Goal: Information Seeking & Learning: Learn about a topic

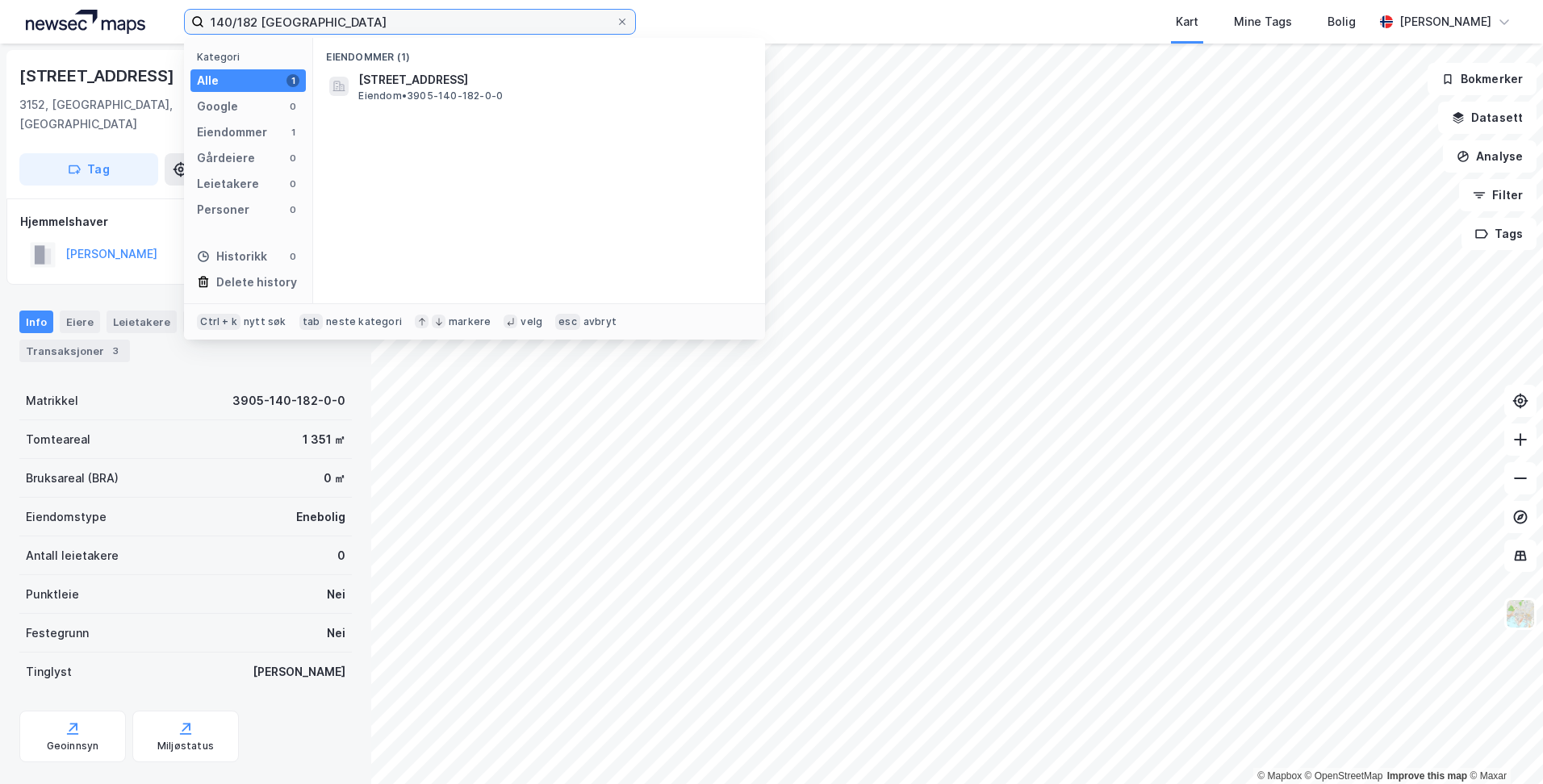
drag, startPoint x: 342, startPoint y: 22, endPoint x: 141, endPoint y: 3, distance: 201.9
click at [141, 3] on div "140/182 tønsberg Kategori Alle 1 Google 0 Eiendommer 1 Gårdeiere 0 Leietakere 0…" at bounding box center [771, 21] width 1543 height 44
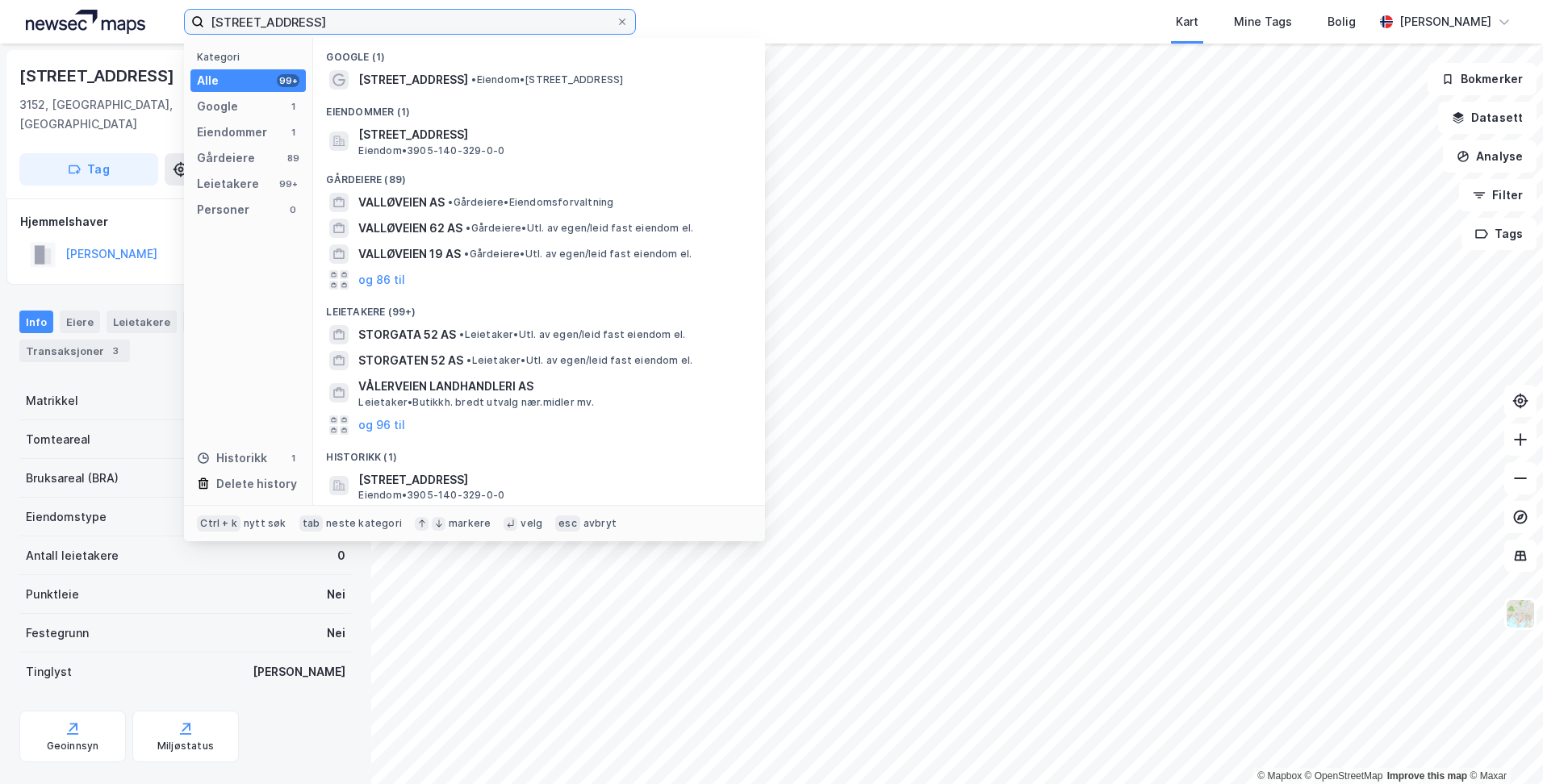
type input "[STREET_ADDRESS]"
click at [386, 71] on span "[STREET_ADDRESS]" at bounding box center [413, 80] width 110 height 20
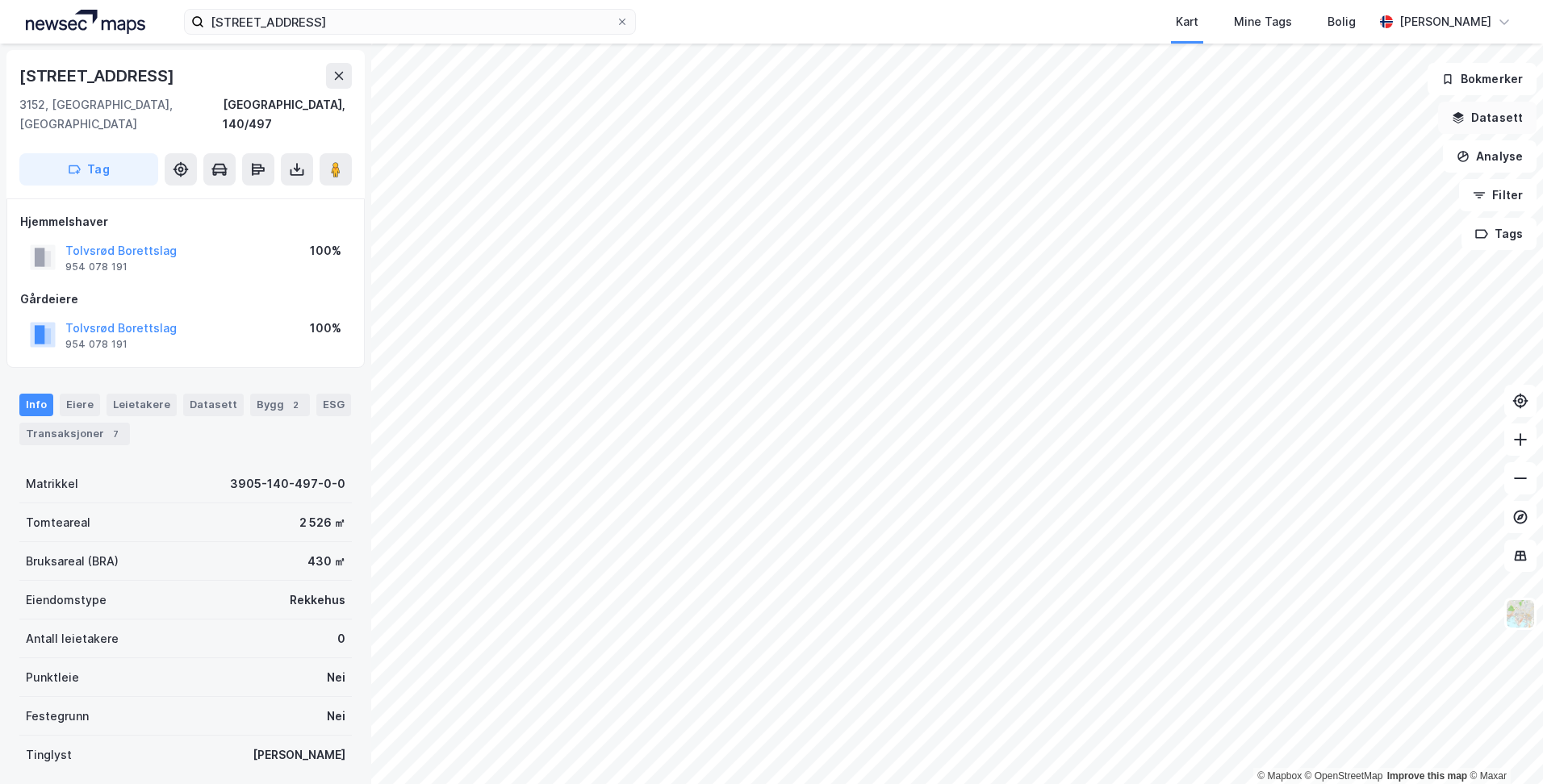
click at [1502, 122] on button "Datasett" at bounding box center [1487, 117] width 99 height 32
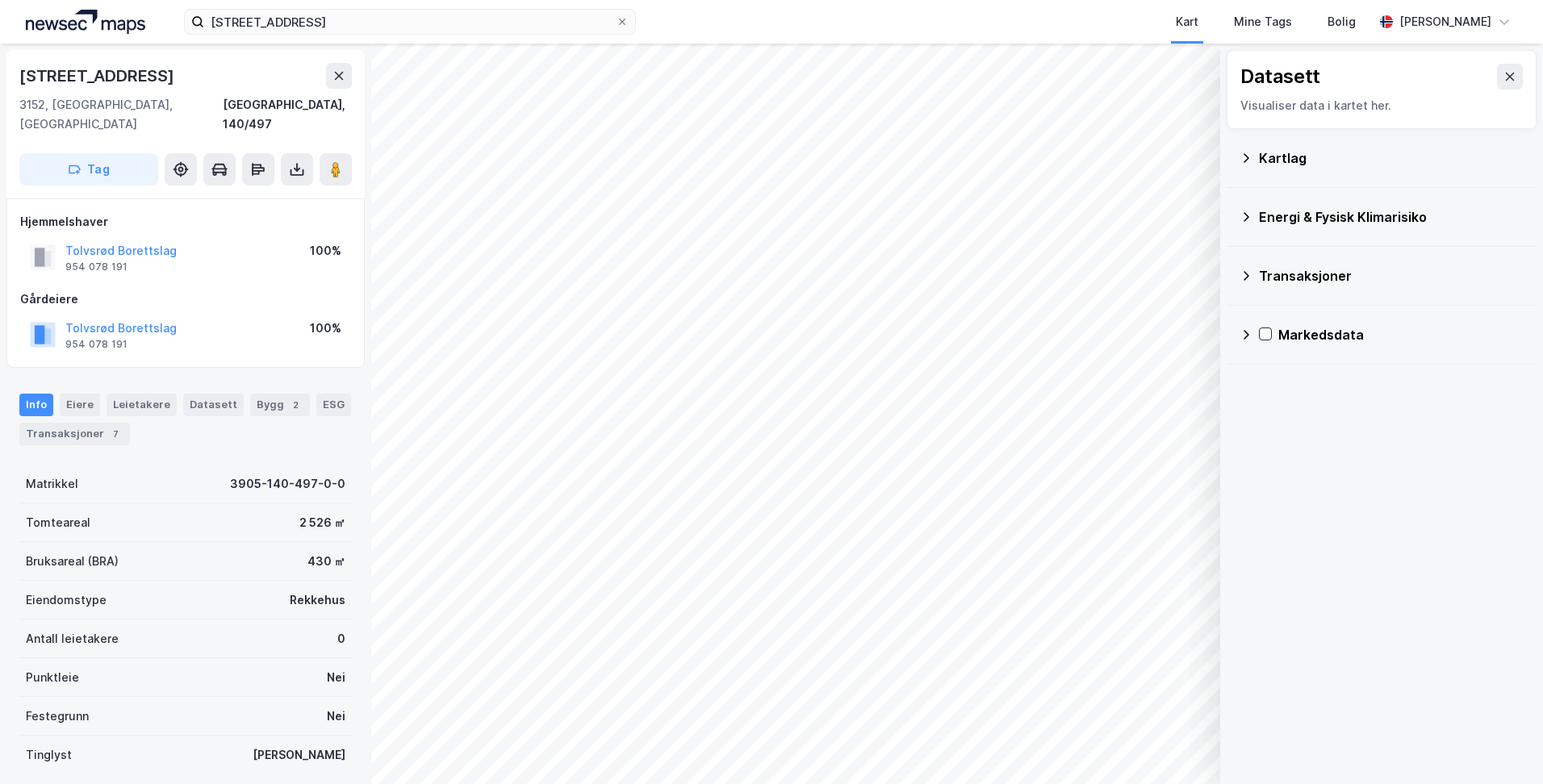
click at [1253, 163] on div "Kartlag" at bounding box center [1382, 158] width 284 height 39
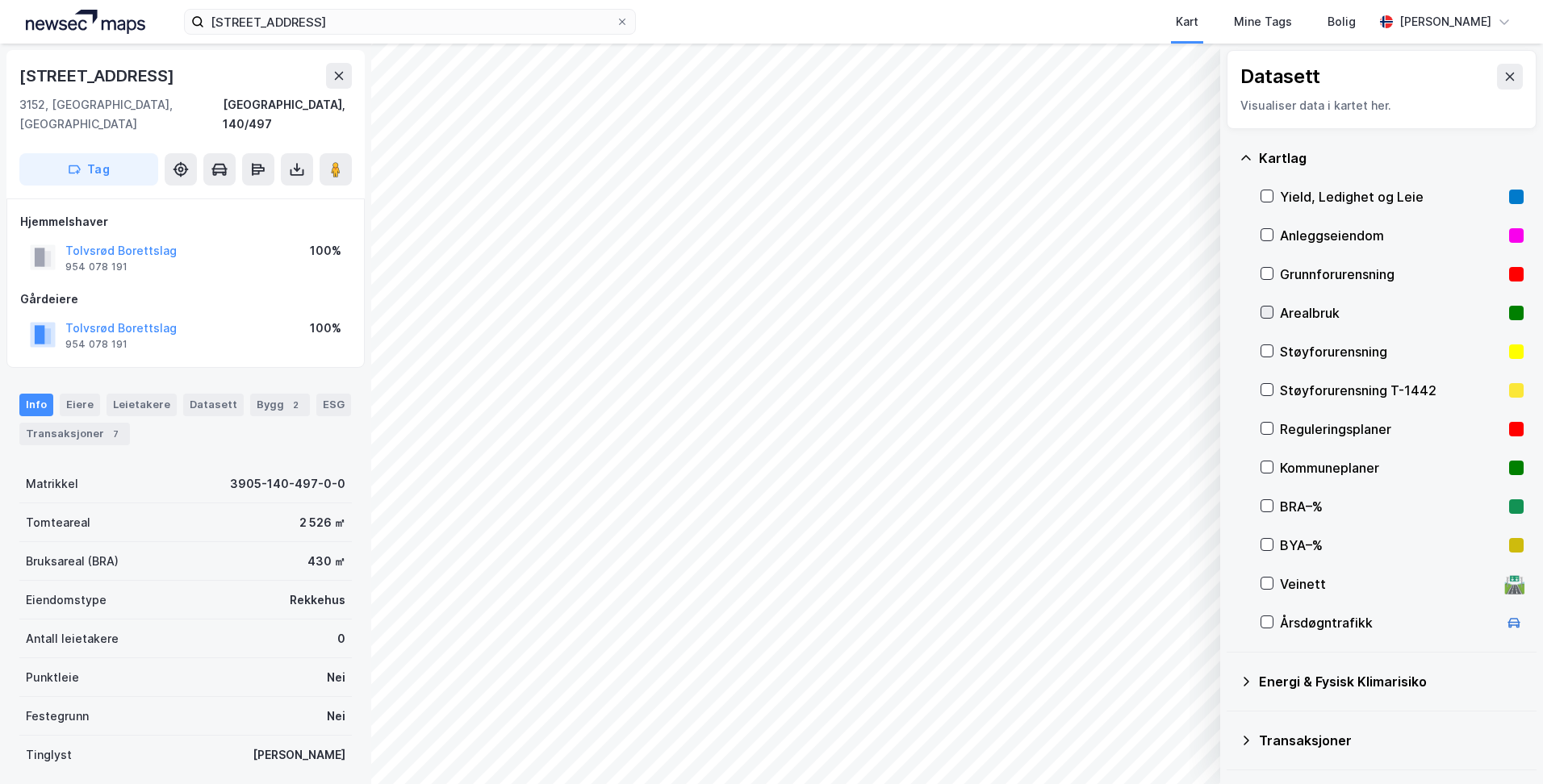
click at [1269, 306] on icon at bounding box center [1267, 312] width 11 height 11
click at [1271, 427] on icon at bounding box center [1267, 429] width 9 height 6
click at [1269, 314] on icon at bounding box center [1267, 312] width 11 height 11
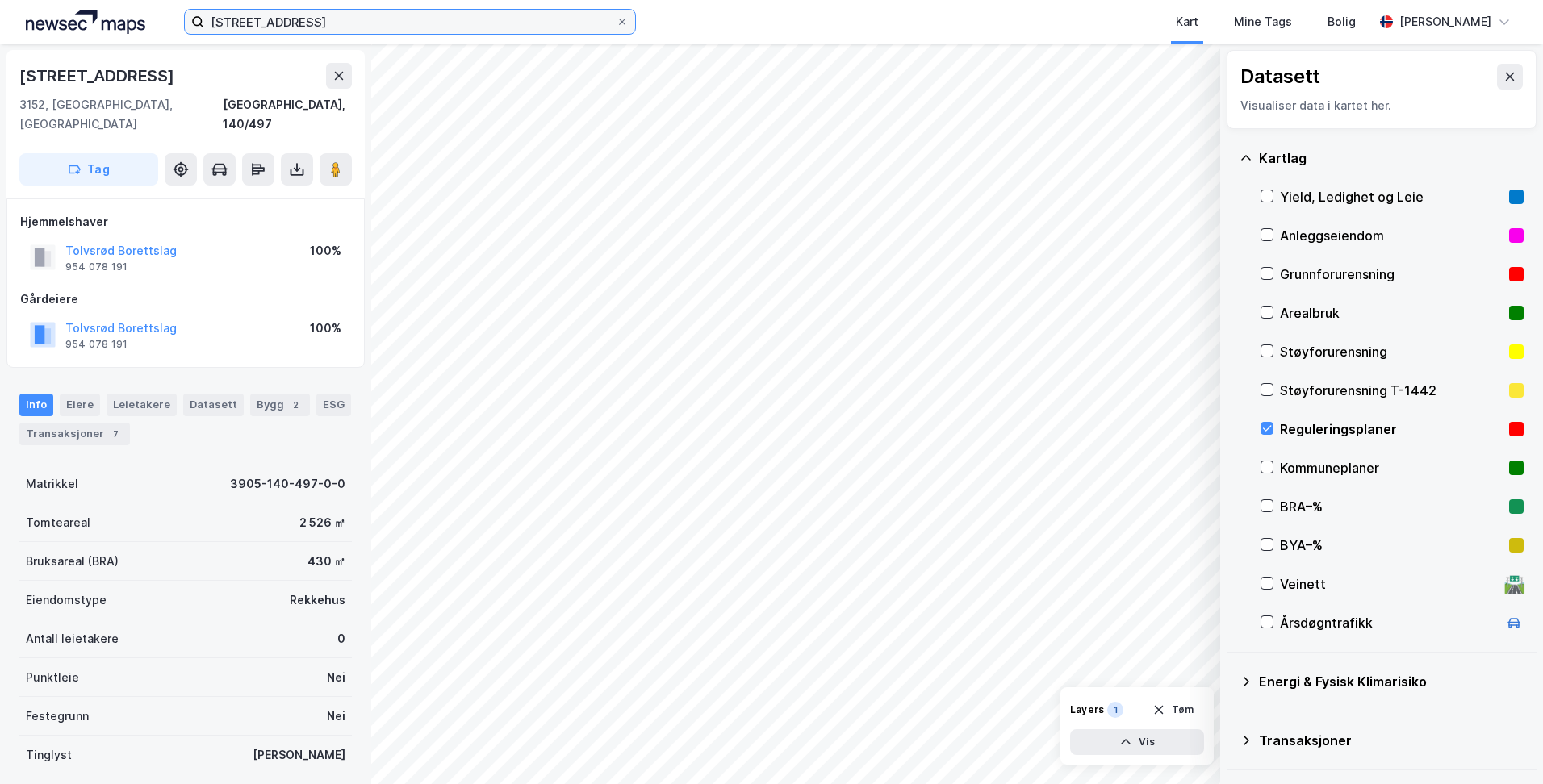
click at [304, 29] on input "[STREET_ADDRESS]" at bounding box center [410, 21] width 411 height 24
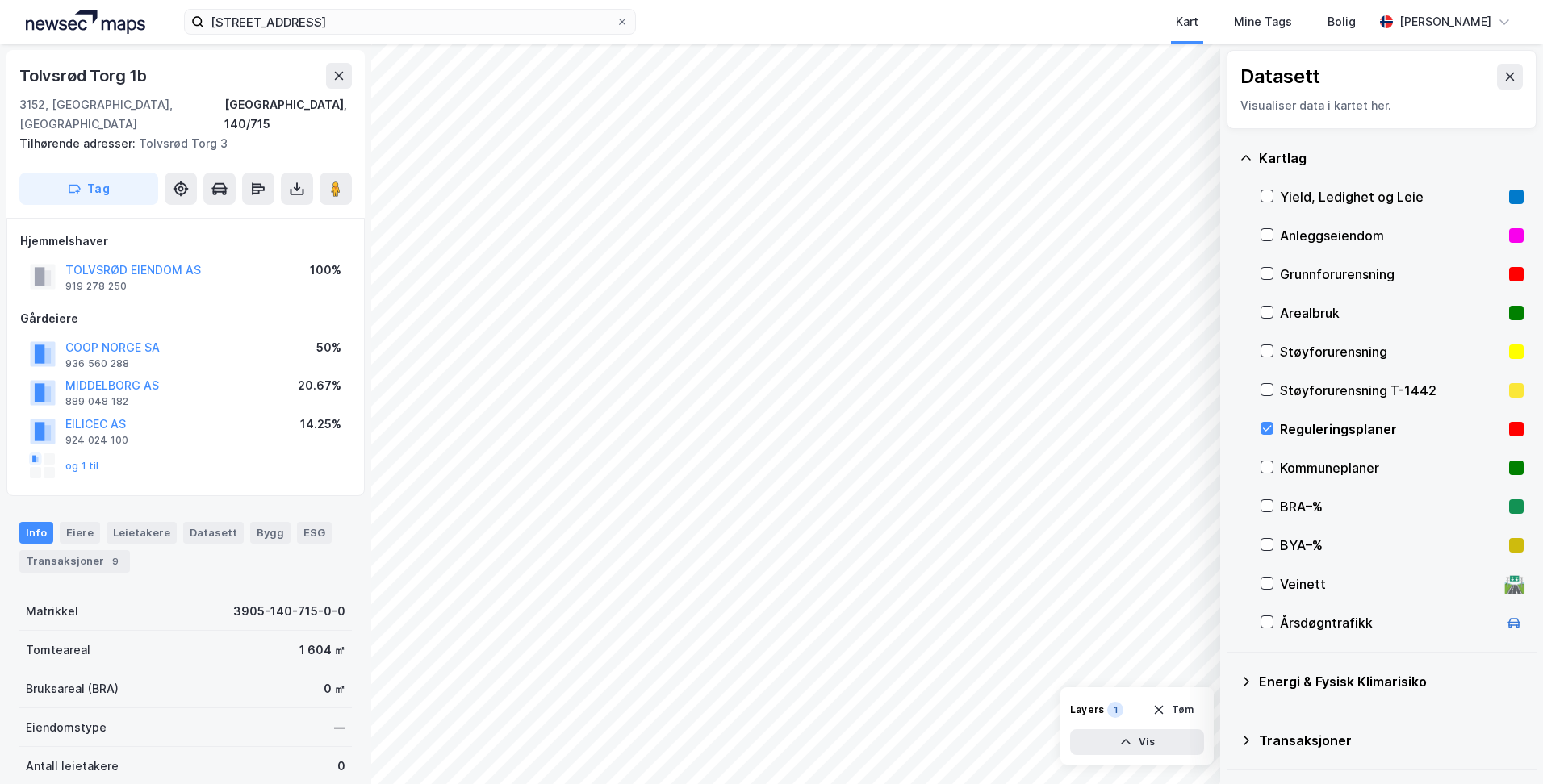
click at [1373, 429] on div "Reguleringsplaner" at bounding box center [1391, 429] width 223 height 20
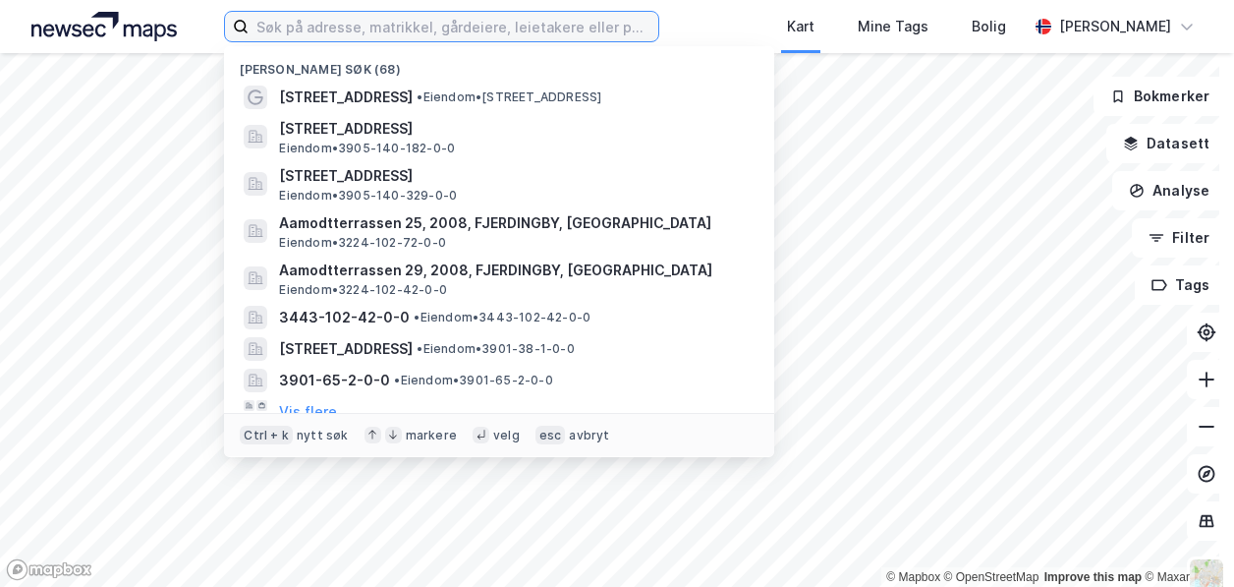
click at [552, 36] on input at bounding box center [454, 26] width 410 height 29
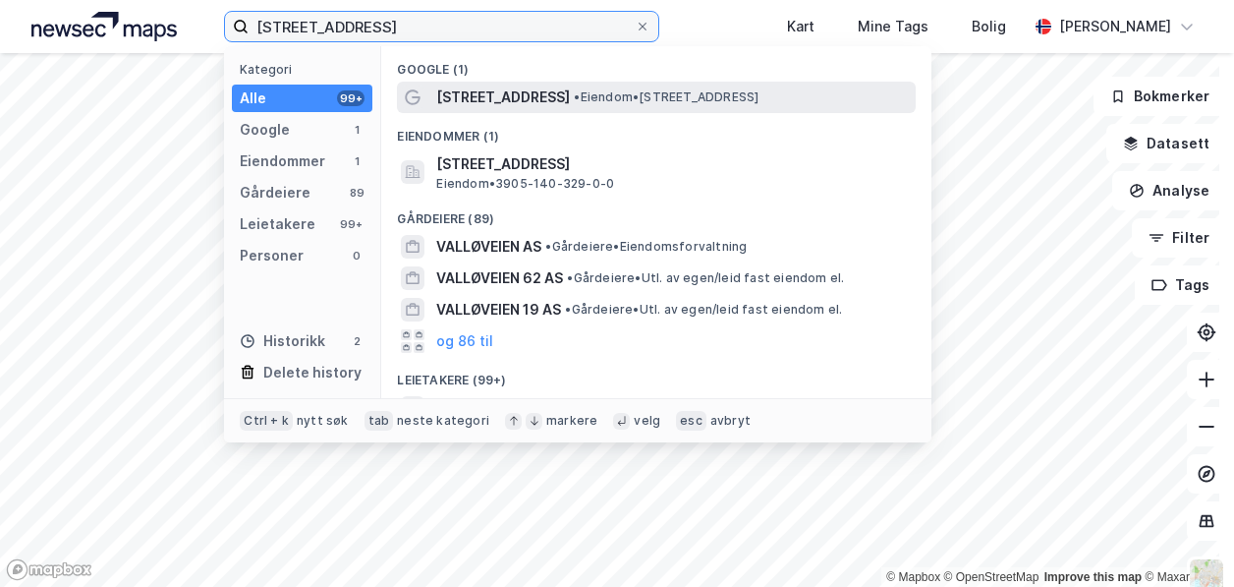
type input "[STREET_ADDRESS]"
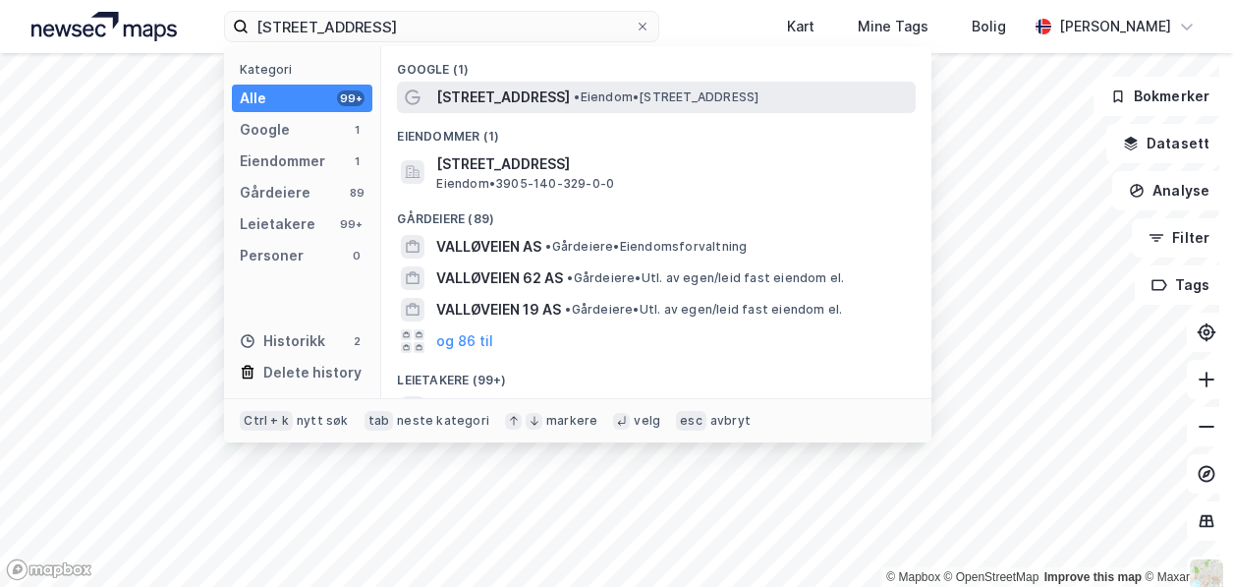
click at [574, 102] on span "• Eiendom • Valløveien 52, 3152 Tolvsrød" at bounding box center [666, 97] width 185 height 16
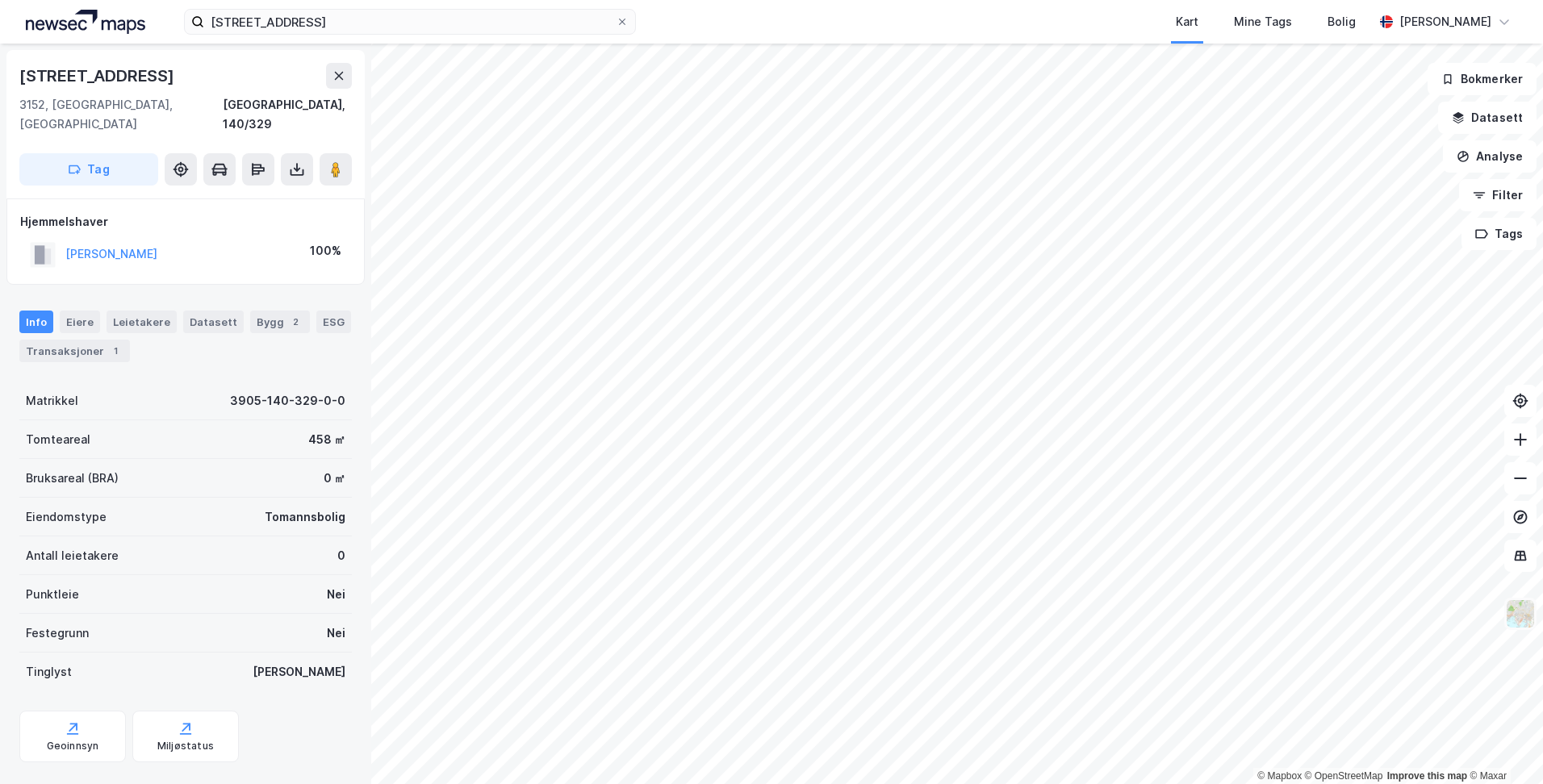
click at [1013, 481] on img at bounding box center [1520, 613] width 30 height 30
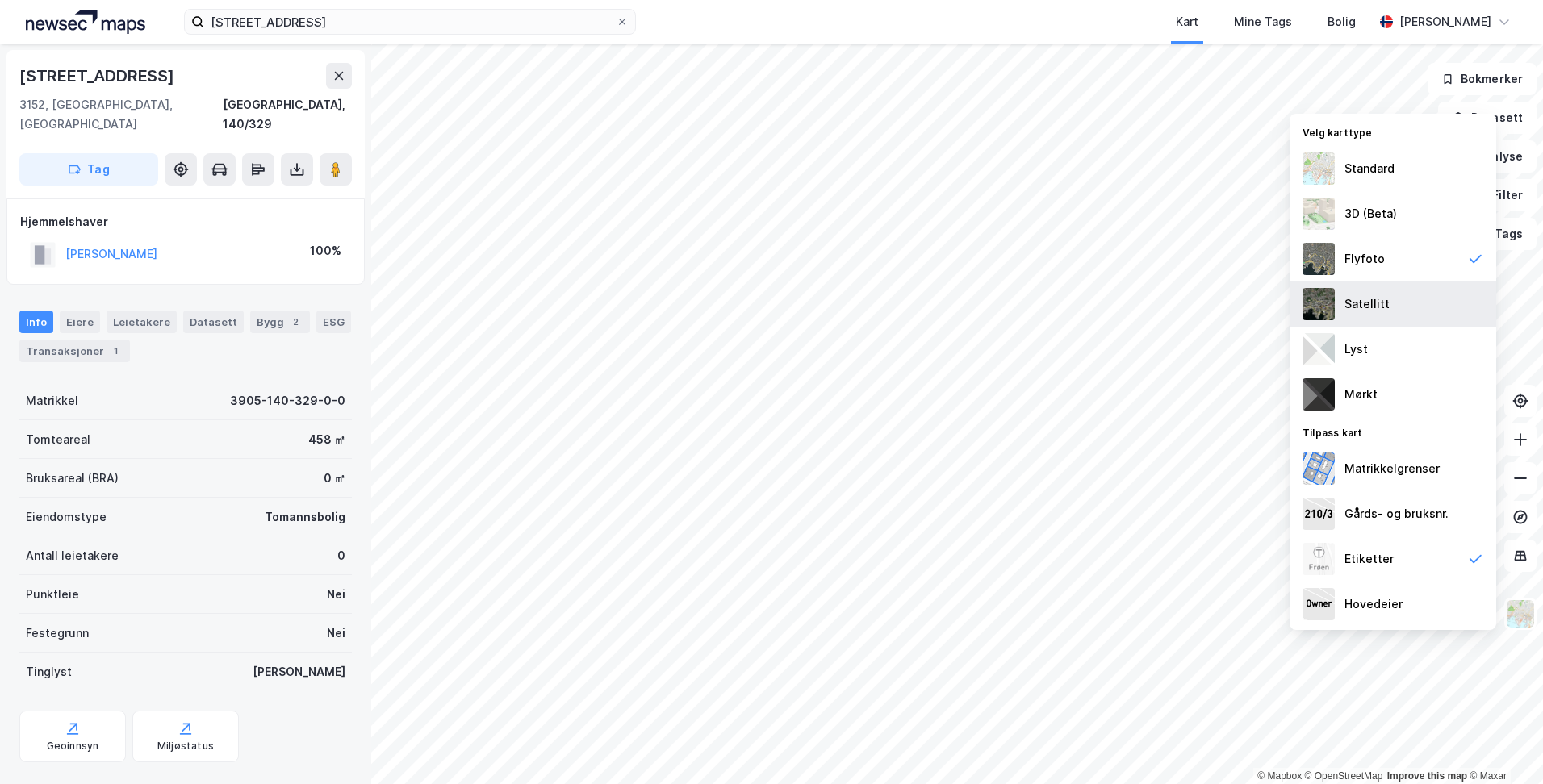
click at [1013, 311] on div "Satellitt" at bounding box center [1394, 304] width 207 height 45
